Goal: Book appointment/travel/reservation

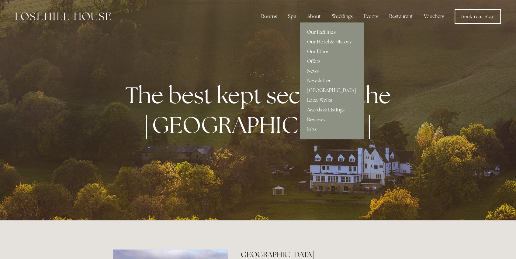
click at [322, 40] on link "Our Hotel & History" at bounding box center [332, 42] width 64 height 10
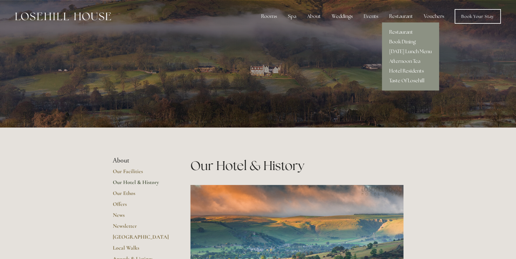
click at [399, 71] on link "Hotel Residents" at bounding box center [410, 71] width 57 height 10
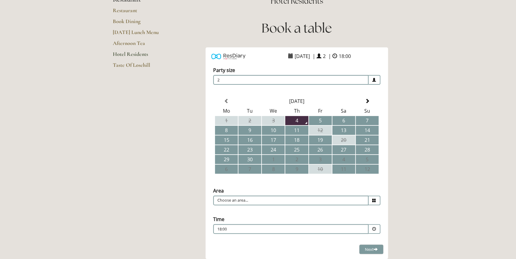
scroll to position [101, 0]
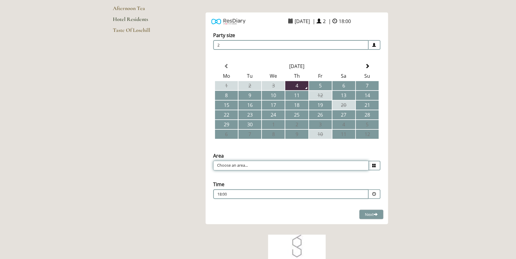
click at [235, 167] on input "Choose an area..." at bounding box center [290, 166] width 155 height 10
click at [241, 173] on li "Restaurant" at bounding box center [294, 175] width 162 height 9
type input "Restaurant"
click at [367, 66] on span at bounding box center [367, 66] width 5 height 5
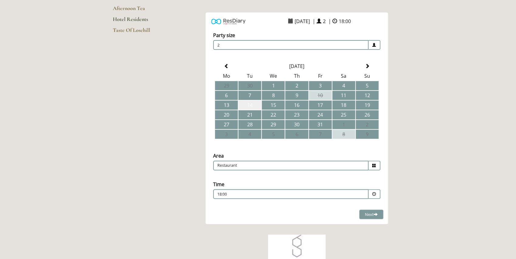
click at [255, 106] on td "14" at bounding box center [249, 105] width 23 height 9
click at [261, 194] on p "18:00" at bounding box center [272, 194] width 110 height 5
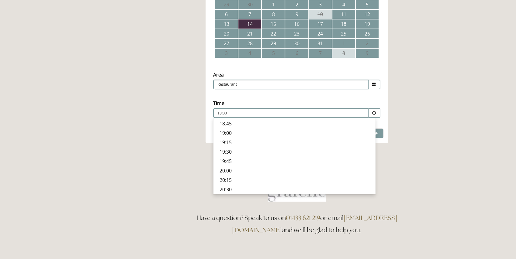
scroll to position [231, 0]
click at [225, 134] on p "19:00" at bounding box center [295, 132] width 150 height 7
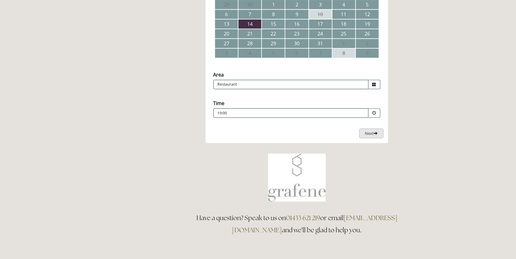
click at [367, 133] on span "Next" at bounding box center [371, 133] width 13 height 5
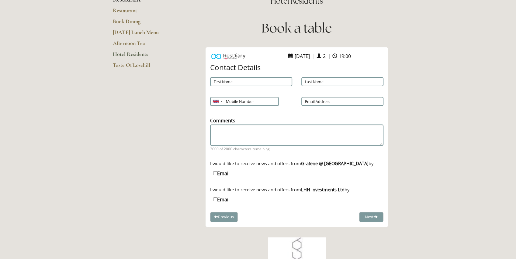
scroll to position [0, 0]
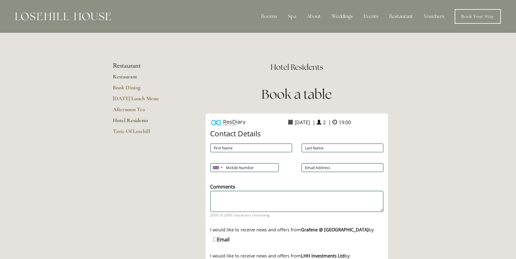
click at [123, 78] on link "Restaurant" at bounding box center [142, 78] width 58 height 11
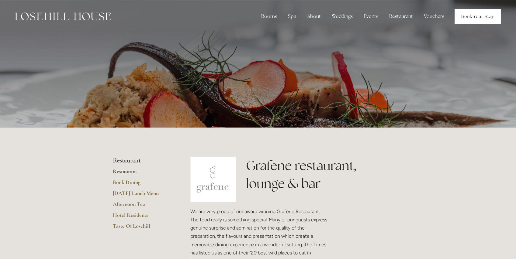
click at [466, 17] on link "Book Your Stay" at bounding box center [478, 16] width 46 height 15
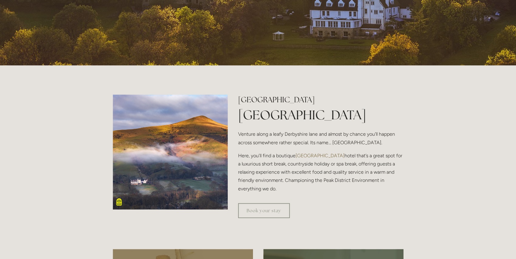
scroll to position [162, 0]
